Goal: Complete application form

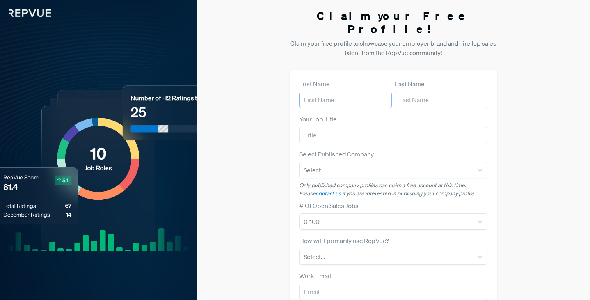
click at [360, 92] on input "text" at bounding box center [345, 100] width 93 height 16
type input "[PERSON_NAME]"
type input "{"
type input "[PERSON_NAME]"
click at [332, 135] on form "First Name [PERSON_NAME] Last Name [PERSON_NAME] Your Job Title Select Publishe…" at bounding box center [393, 226] width 188 height 295
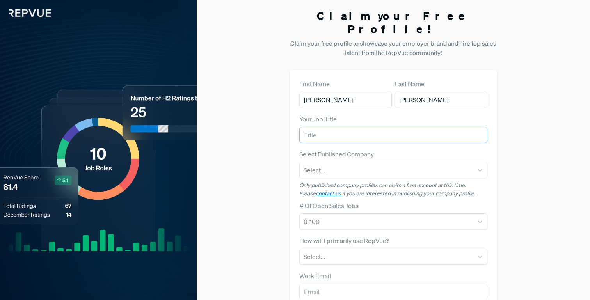
click at [332, 127] on input "text" at bounding box center [393, 135] width 188 height 16
type input "Employee Communications Specialist"
click at [333, 165] on div at bounding box center [386, 170] width 165 height 11
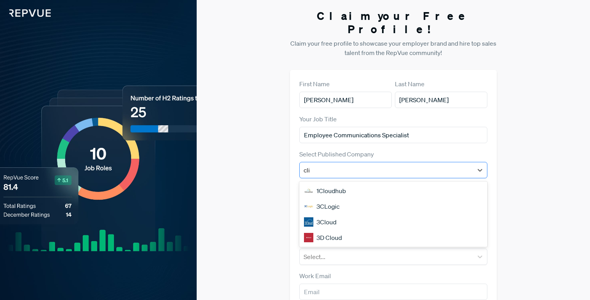
type input "clio"
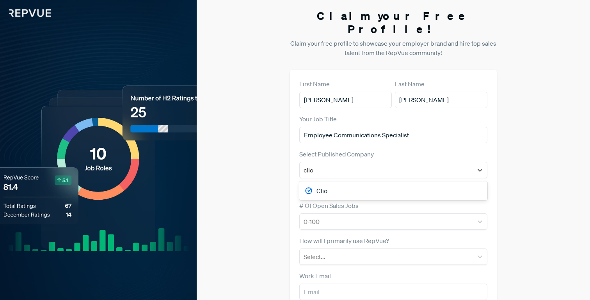
click at [328, 183] on div "Clio" at bounding box center [393, 191] width 188 height 16
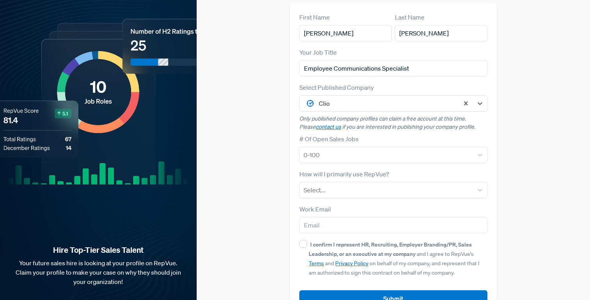
scroll to position [79, 0]
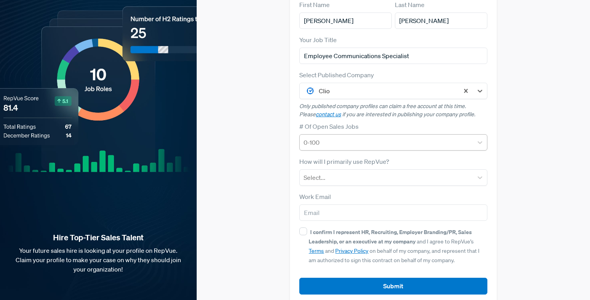
click at [329, 137] on div at bounding box center [386, 142] width 165 height 11
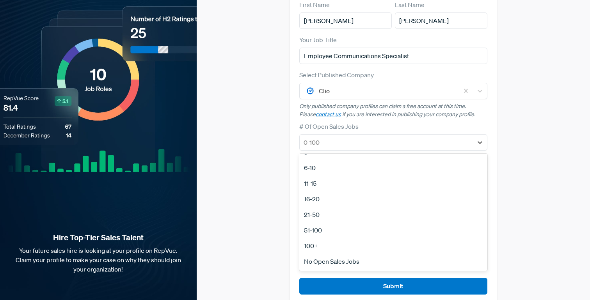
scroll to position [0, 0]
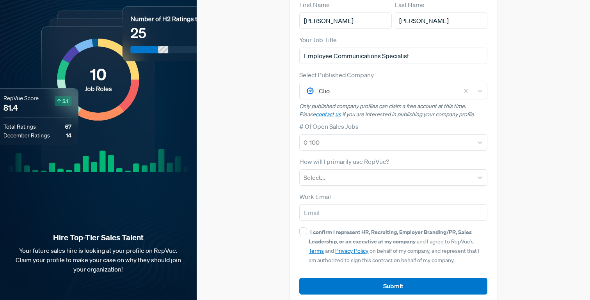
click at [269, 232] on div "Claim your Free Profile! Claim your free profile to showcase your employer bran…" at bounding box center [394, 117] width 394 height 393
click at [331, 172] on div at bounding box center [386, 177] width 165 height 11
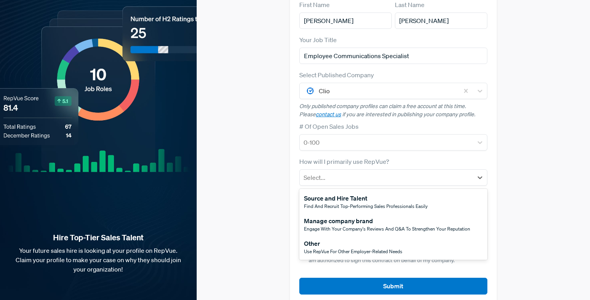
click at [321, 216] on div "Manage company brand" at bounding box center [387, 220] width 166 height 9
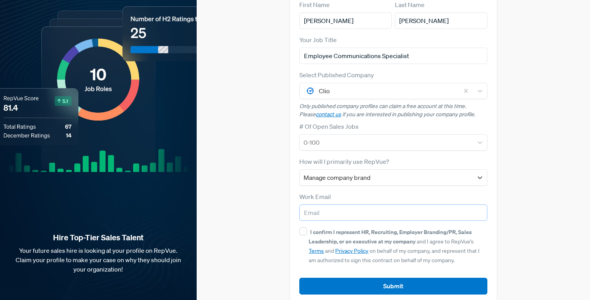
click at [321, 205] on input "email" at bounding box center [393, 213] width 188 height 16
paste input "[DOMAIN_NAME][EMAIL_ADDRESS][DOMAIN_NAME]"
type input "[DOMAIN_NAME][EMAIL_ADDRESS][DOMAIN_NAME]"
click at [303, 228] on input "I confirm I represent HR, Recruiting, Employer Branding/PR, Sales Leadership, o…" at bounding box center [303, 232] width 8 height 8
checkbox input "true"
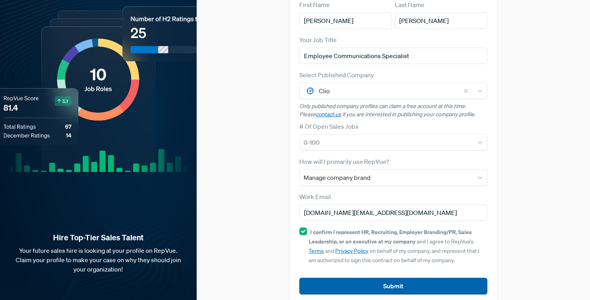
click at [319, 278] on button "Submit" at bounding box center [393, 286] width 188 height 17
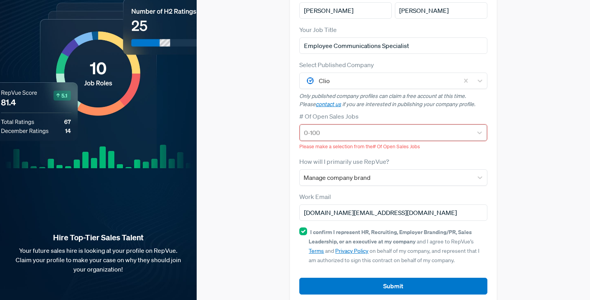
click at [394, 127] on div at bounding box center [386, 132] width 164 height 11
click at [361, 125] on div "0-100" at bounding box center [393, 133] width 187 height 16
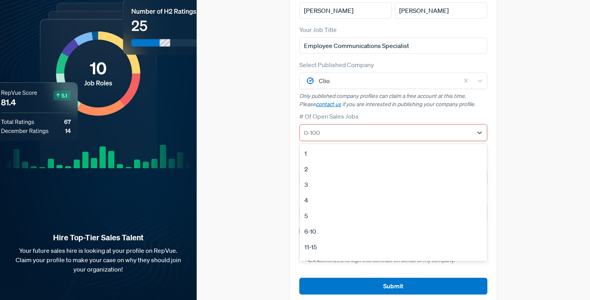
click at [310, 224] on div "6-10" at bounding box center [393, 232] width 187 height 16
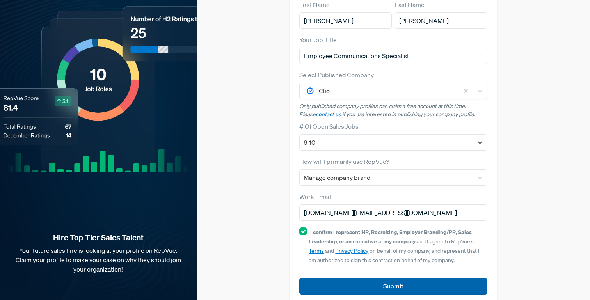
click at [330, 278] on button "Submit" at bounding box center [393, 286] width 188 height 17
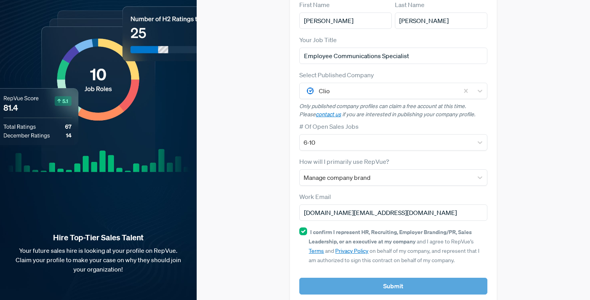
scroll to position [0, 0]
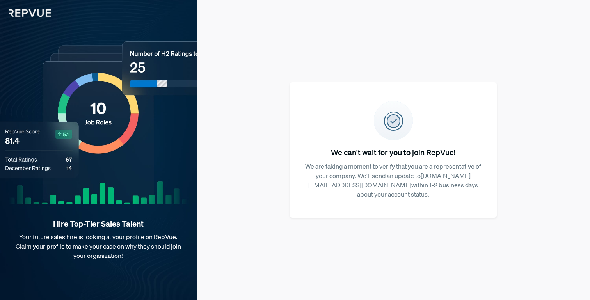
click at [340, 154] on h5 "We can't wait for you to join RepVue!" at bounding box center [394, 152] width 182 height 9
click at [359, 84] on div "We can't wait for you to join RepVue! We are taking a moment to verify that you…" at bounding box center [394, 150] width 394 height 300
